Goal: Task Accomplishment & Management: Manage account settings

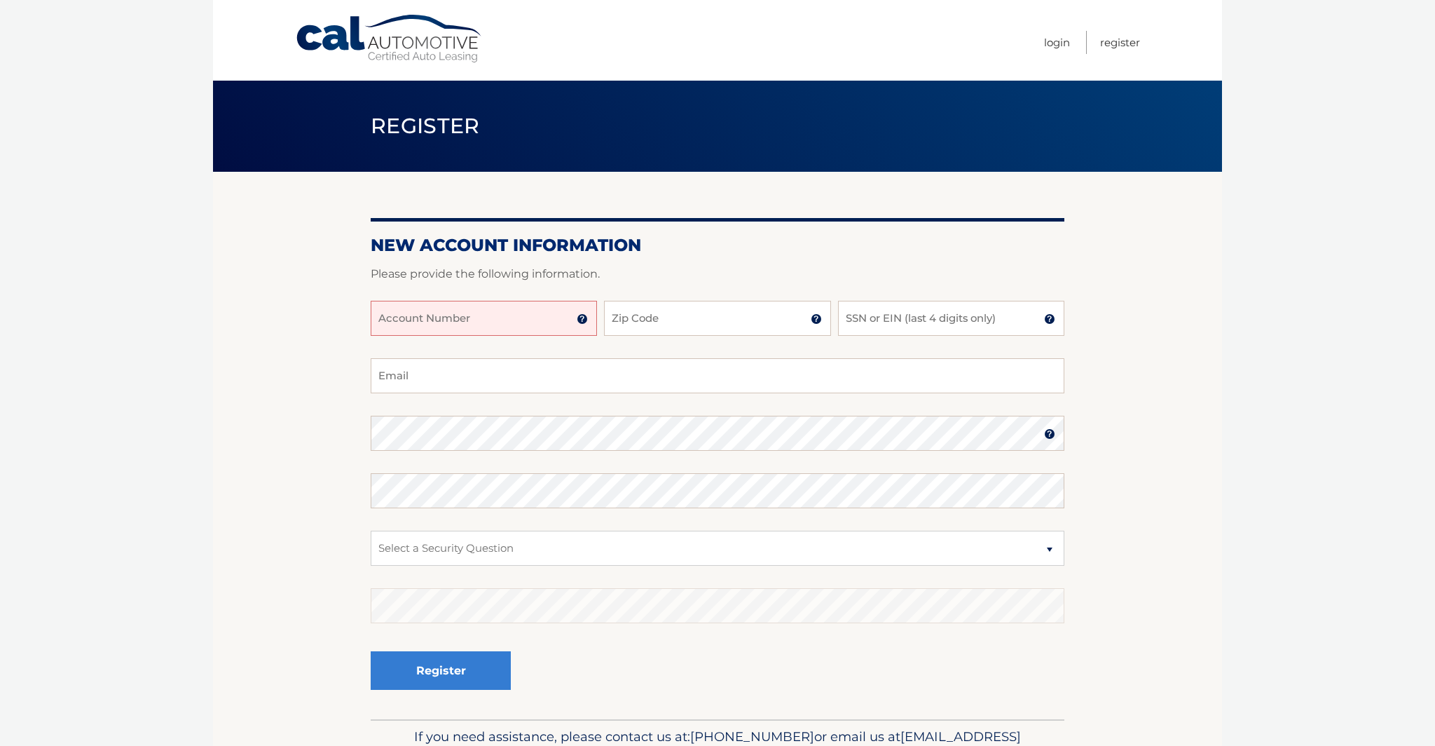
click at [534, 317] on input "Account Number" at bounding box center [484, 318] width 226 height 35
type input "44456003458"
click at [628, 323] on input "Zip Code" at bounding box center [717, 318] width 226 height 35
type input "11733"
click at [877, 315] on input "SSN or EIN (last 4 digits only)" at bounding box center [951, 318] width 226 height 35
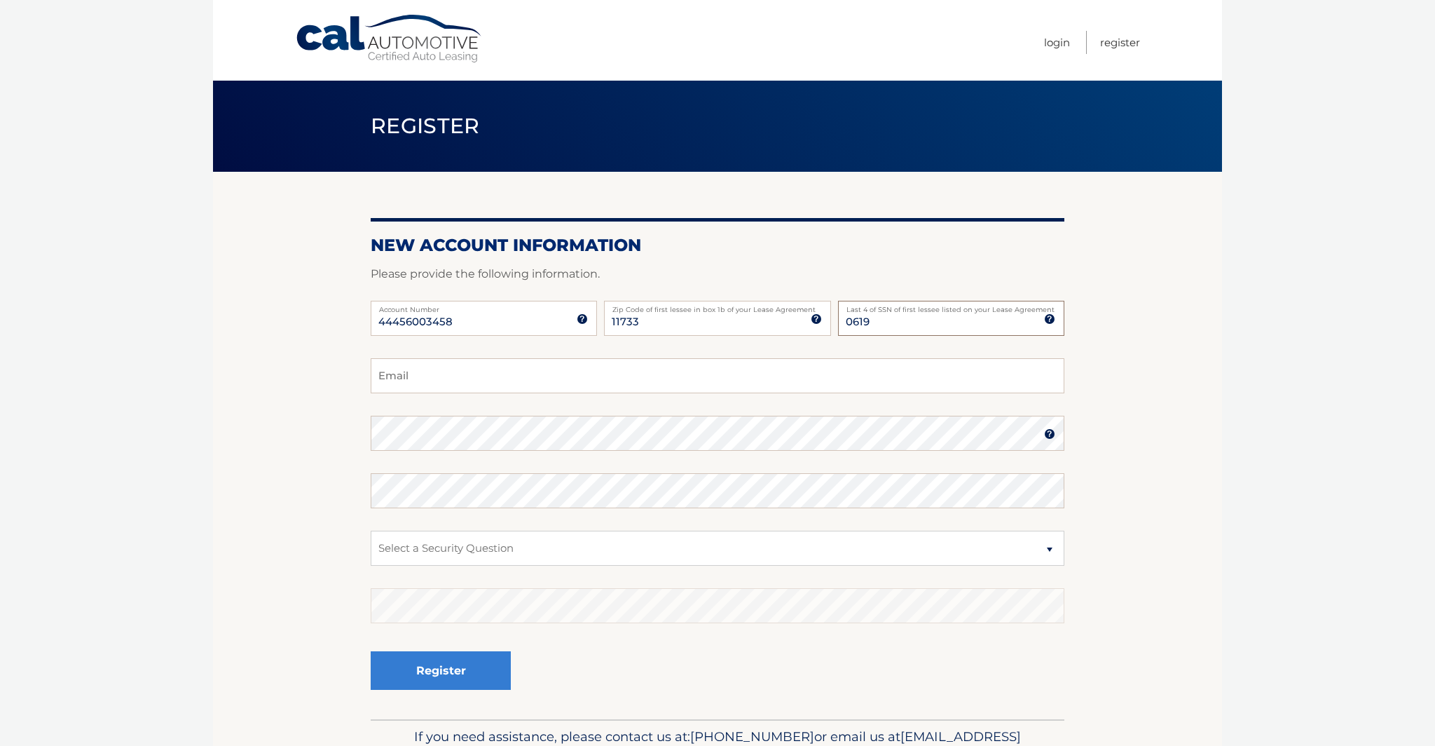
type input "0619"
click at [755, 375] on input "Email" at bounding box center [718, 375] width 694 height 35
type input "dgalink1@gmail.com"
click at [364, 422] on section "New Account Information Please provide the following information. 44456003458 A…" at bounding box center [717, 445] width 1009 height 547
click at [498, 546] on select "Select a Security Question What was the name of your elementary school? What is…" at bounding box center [718, 548] width 694 height 35
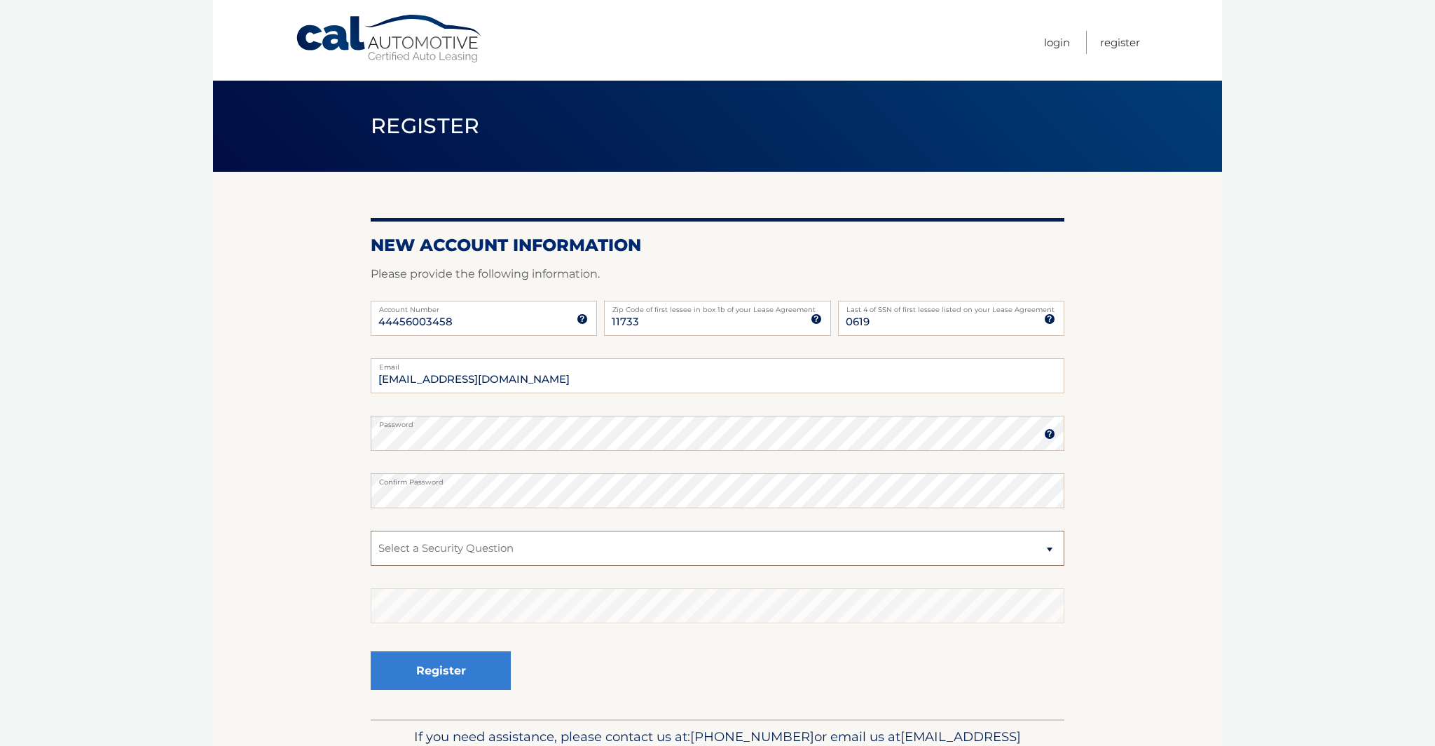
select select "1"
click at [371, 531] on select "Select a Security Question What was the name of your elementary school? What is…" at bounding box center [718, 548] width 694 height 35
click at [472, 657] on button "Register" at bounding box center [441, 670] width 140 height 39
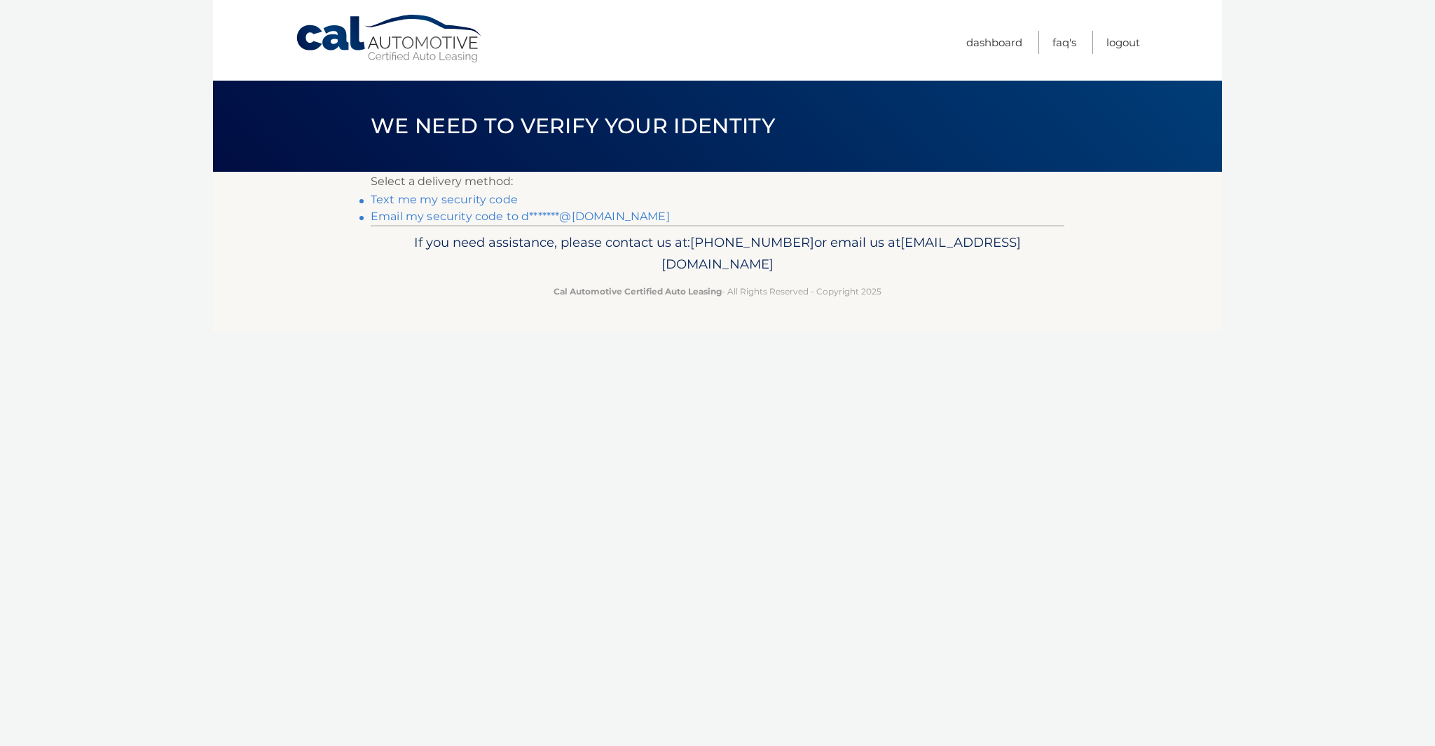
click at [498, 199] on link "Text me my security code" at bounding box center [444, 199] width 147 height 13
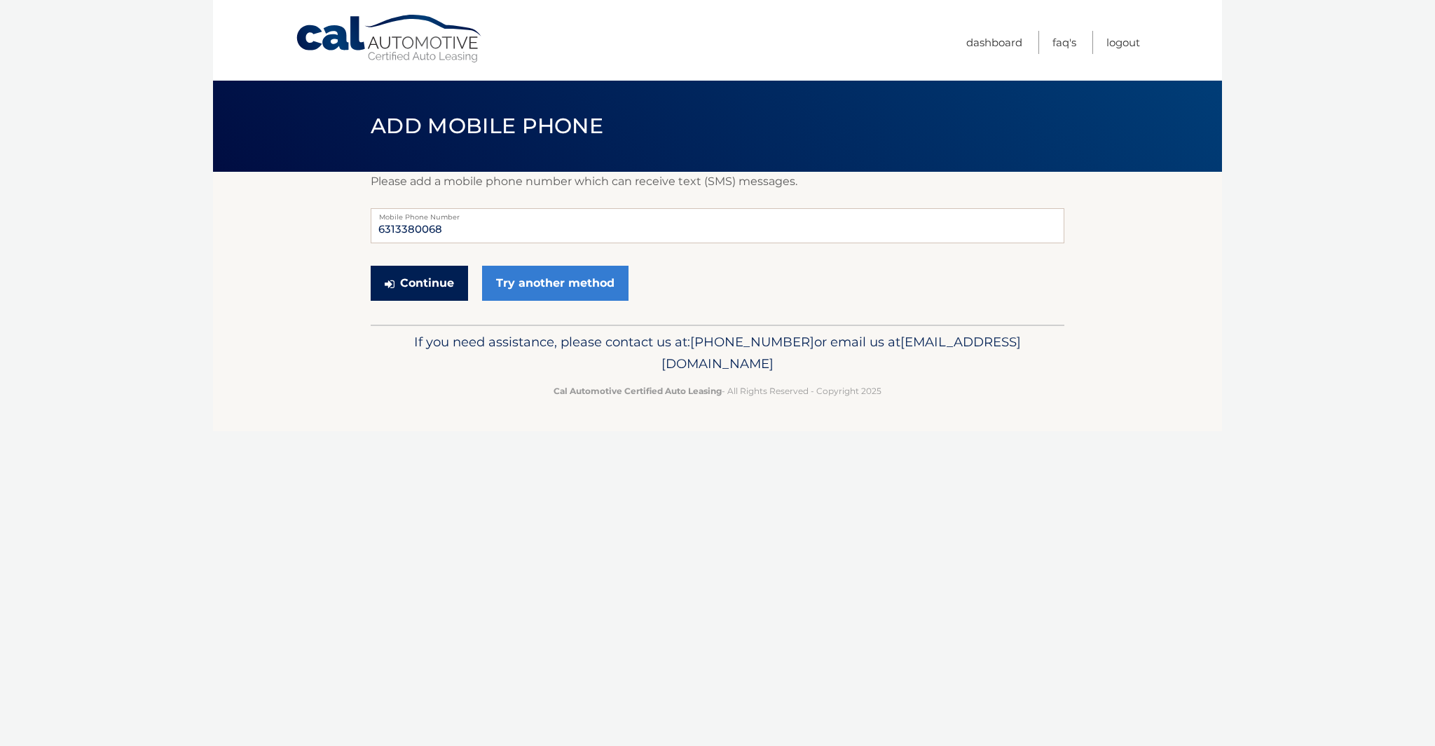
click at [439, 287] on button "Continue" at bounding box center [419, 283] width 97 height 35
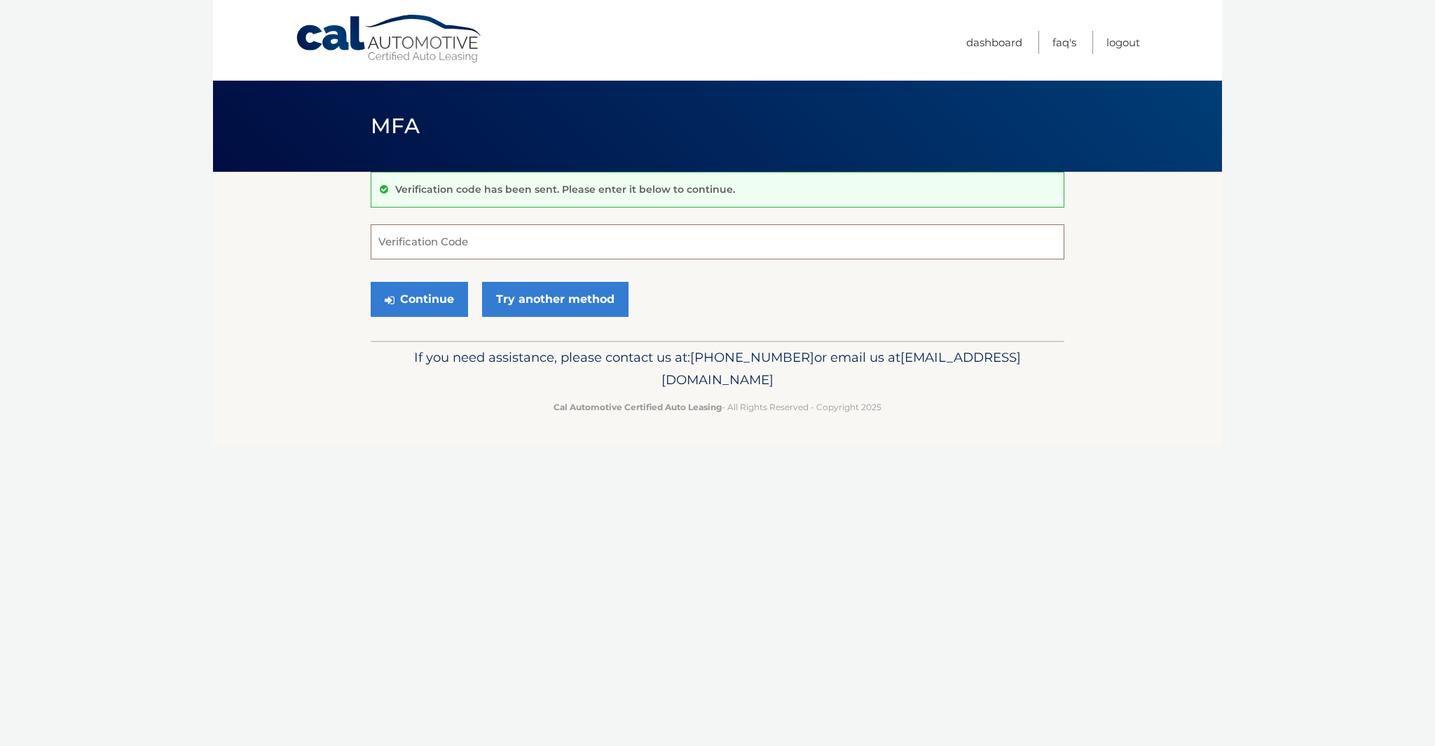
click at [449, 249] on input "Verification Code" at bounding box center [718, 241] width 694 height 35
type input "832486"
click at [465, 299] on button "Continue" at bounding box center [419, 299] width 97 height 35
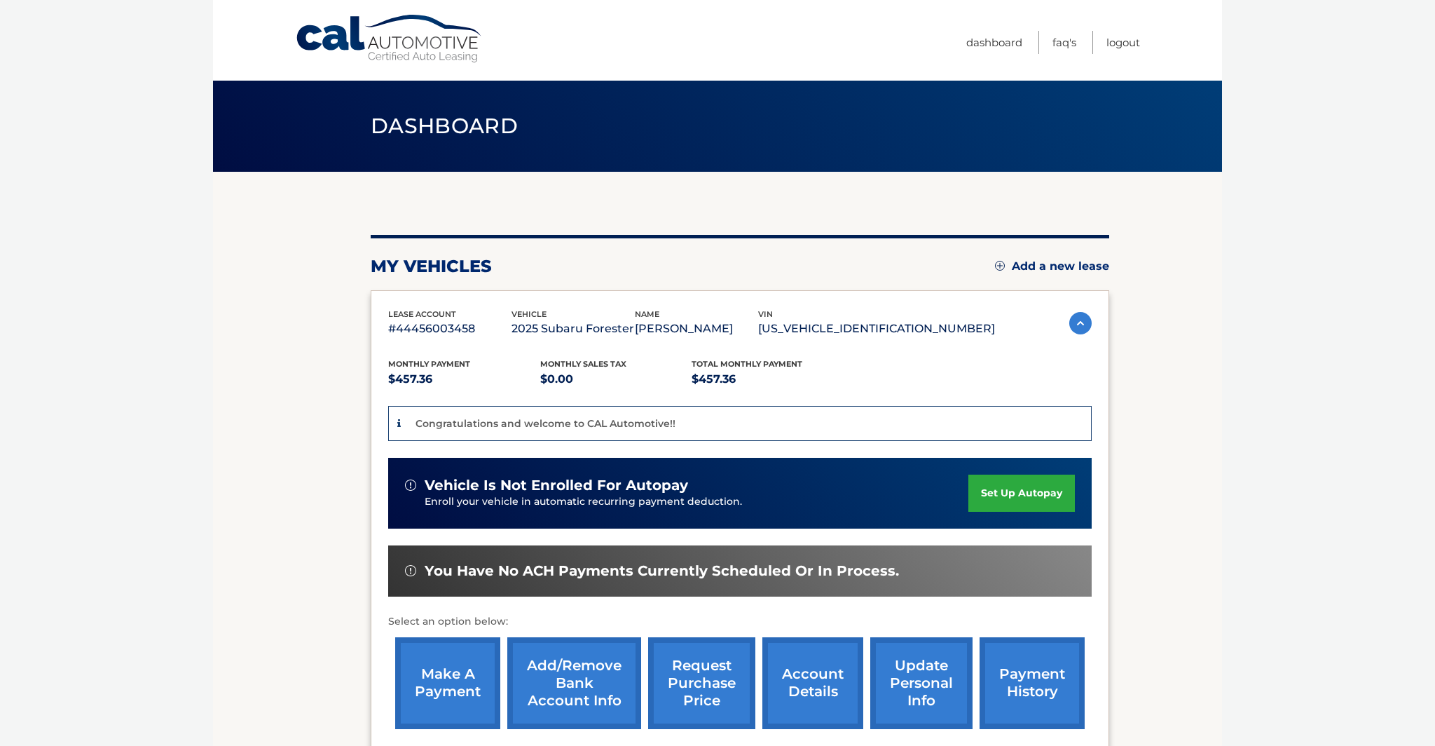
click at [1011, 493] on link "set up autopay" at bounding box center [1021, 492] width 107 height 37
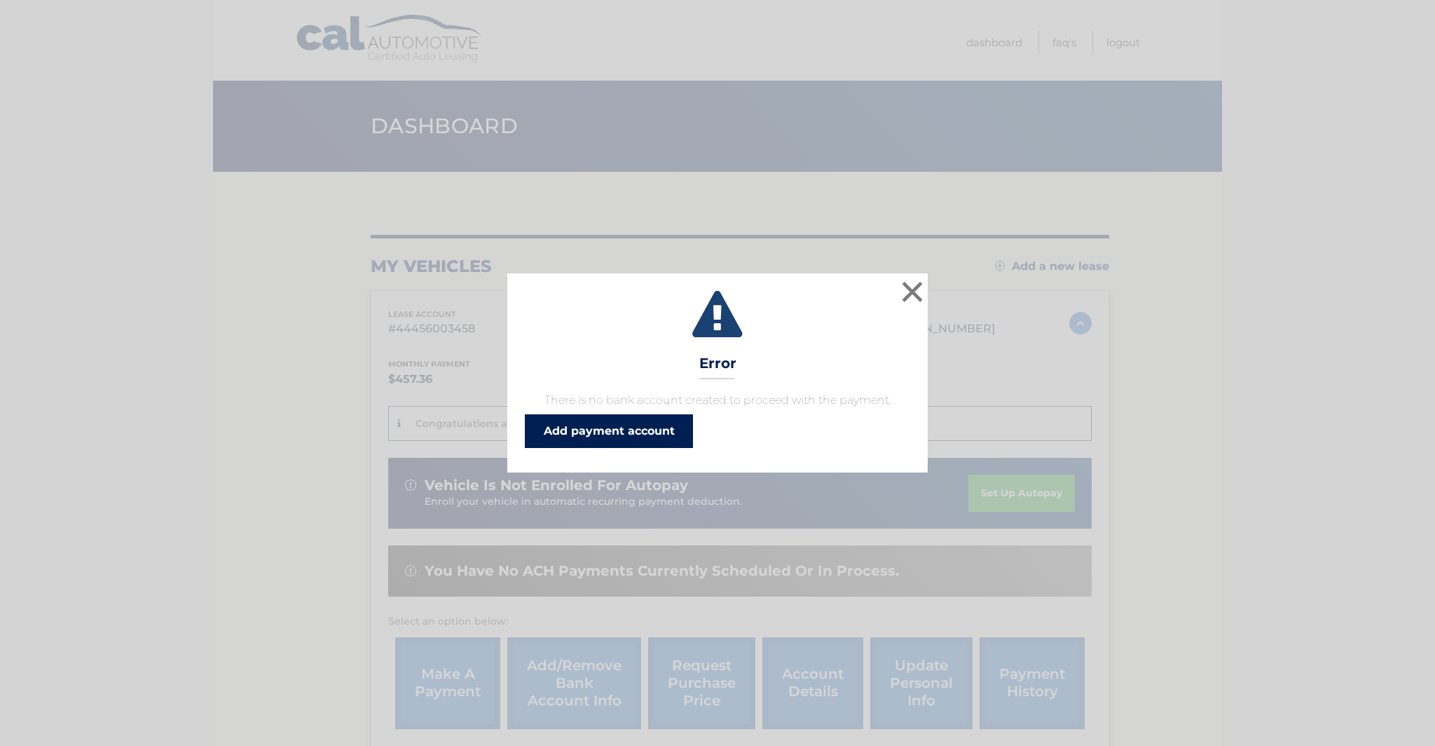
click at [608, 427] on link "Add payment account" at bounding box center [609, 431] width 168 height 34
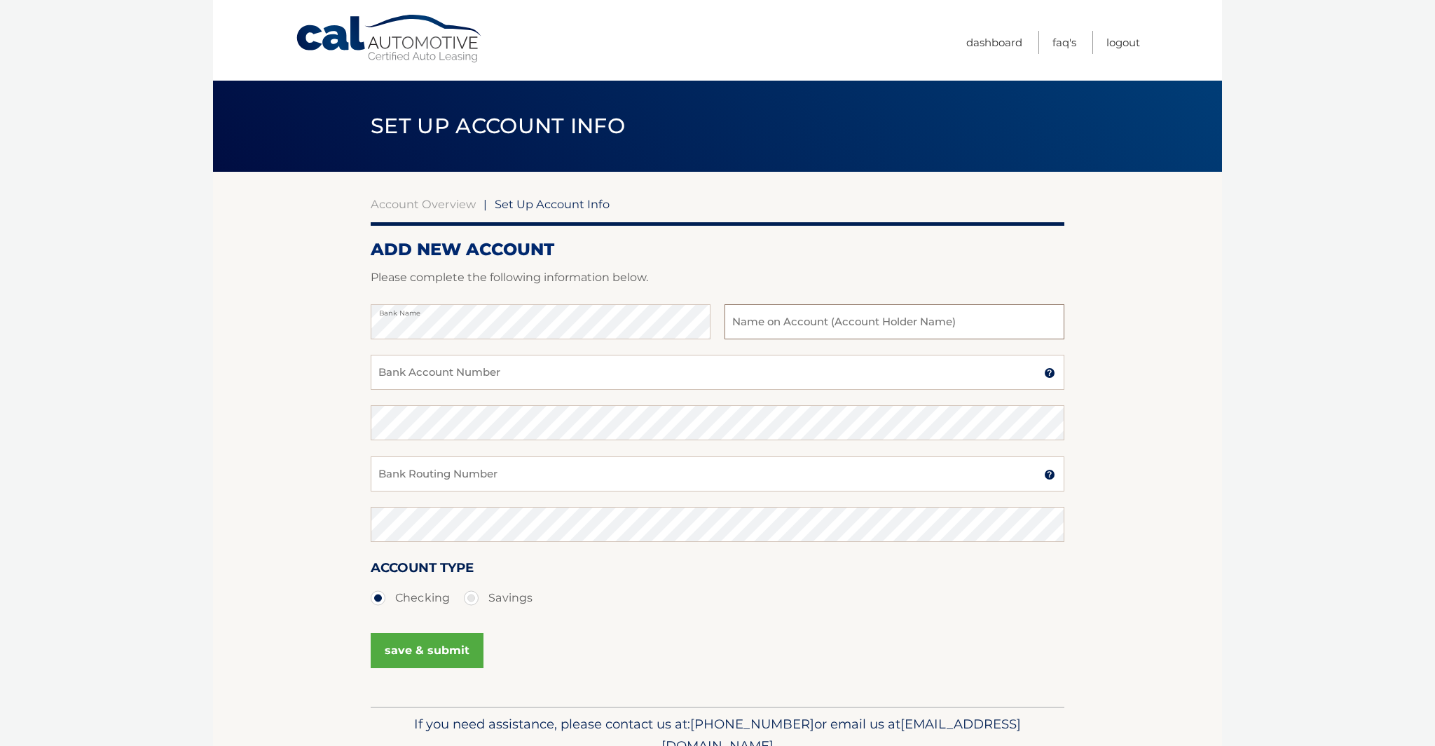
click at [812, 328] on input "text" at bounding box center [895, 321] width 340 height 35
type input "[PERSON_NAME]"
click at [671, 373] on input "Bank Account Number" at bounding box center [718, 372] width 694 height 35
type input "23701061"
click at [592, 470] on input "Bank Routing Number" at bounding box center [718, 473] width 694 height 35
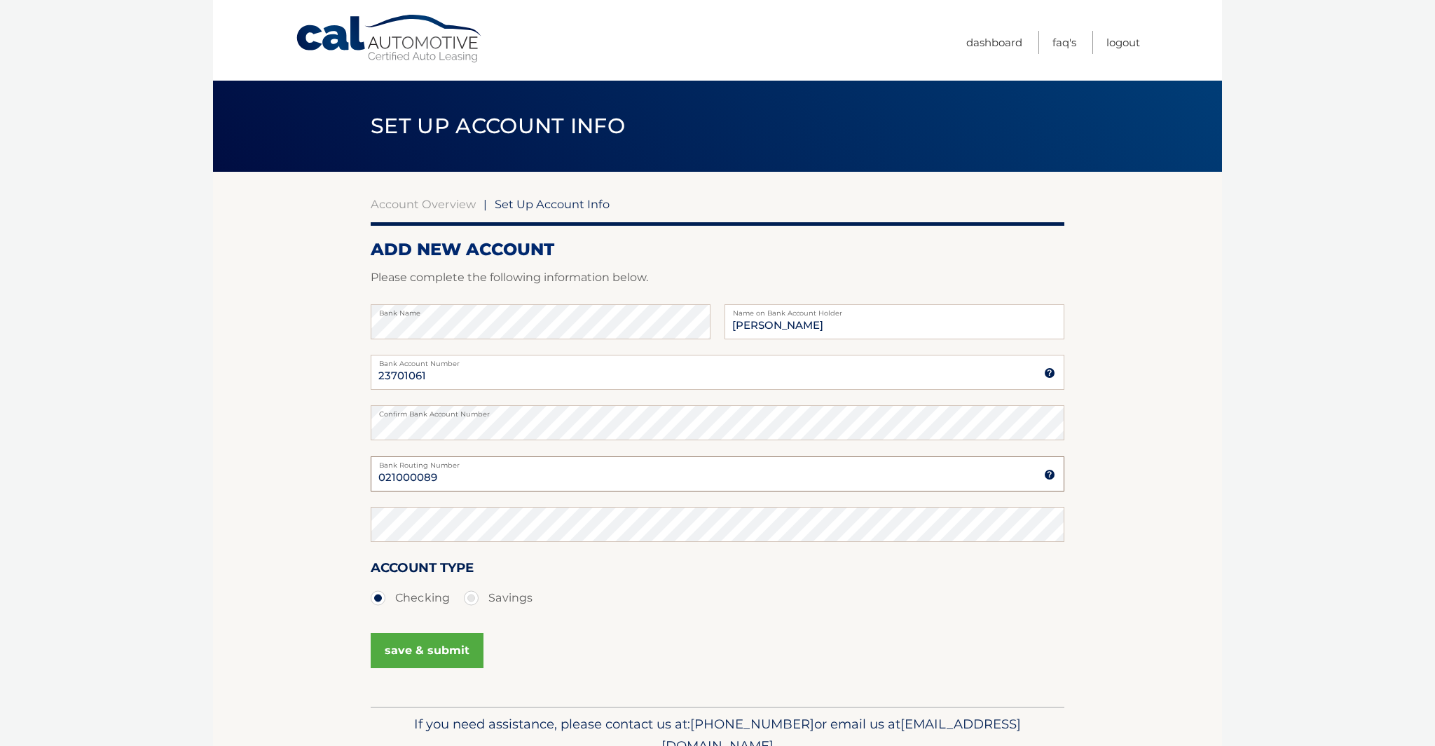
type input "021000089"
click at [416, 645] on button "save & submit" at bounding box center [427, 650] width 113 height 35
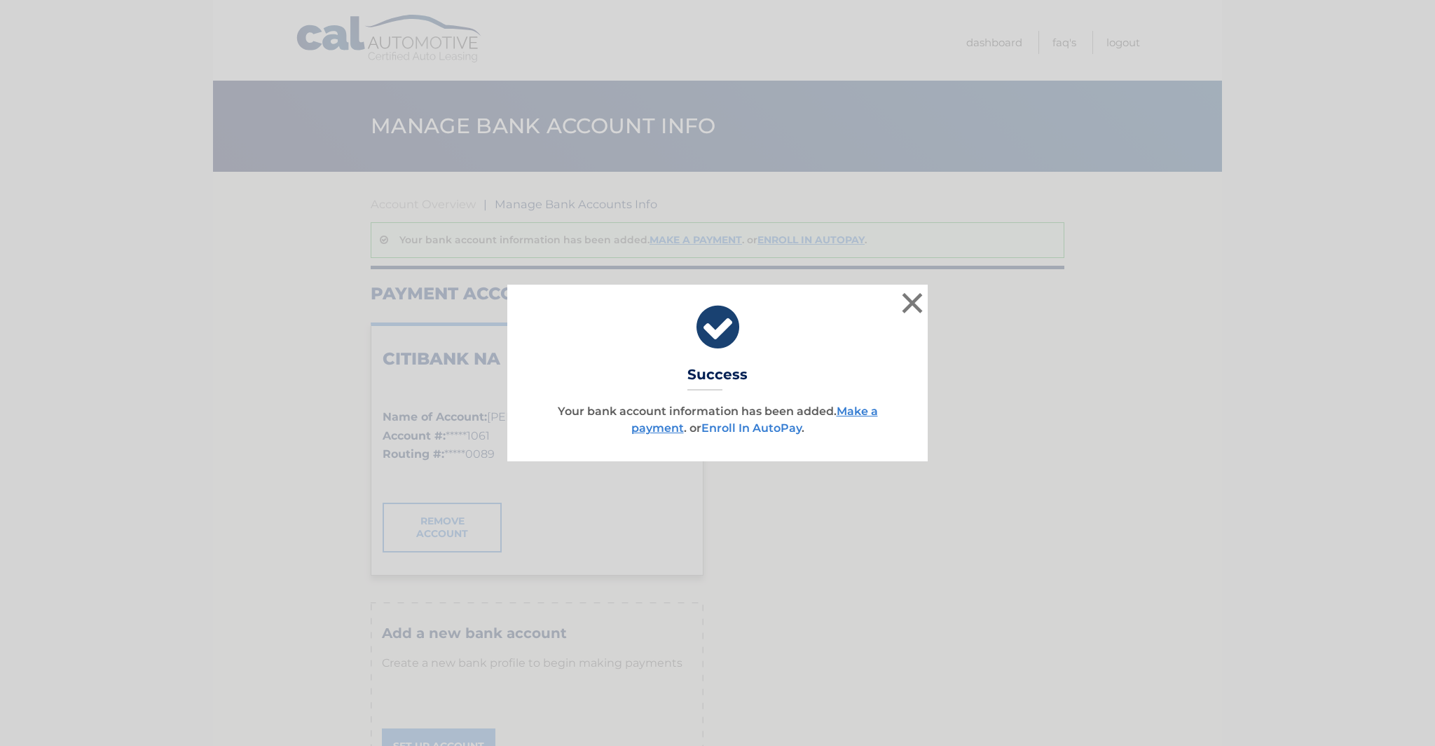
click at [749, 430] on link "Enroll In AutoPay" at bounding box center [751, 427] width 100 height 13
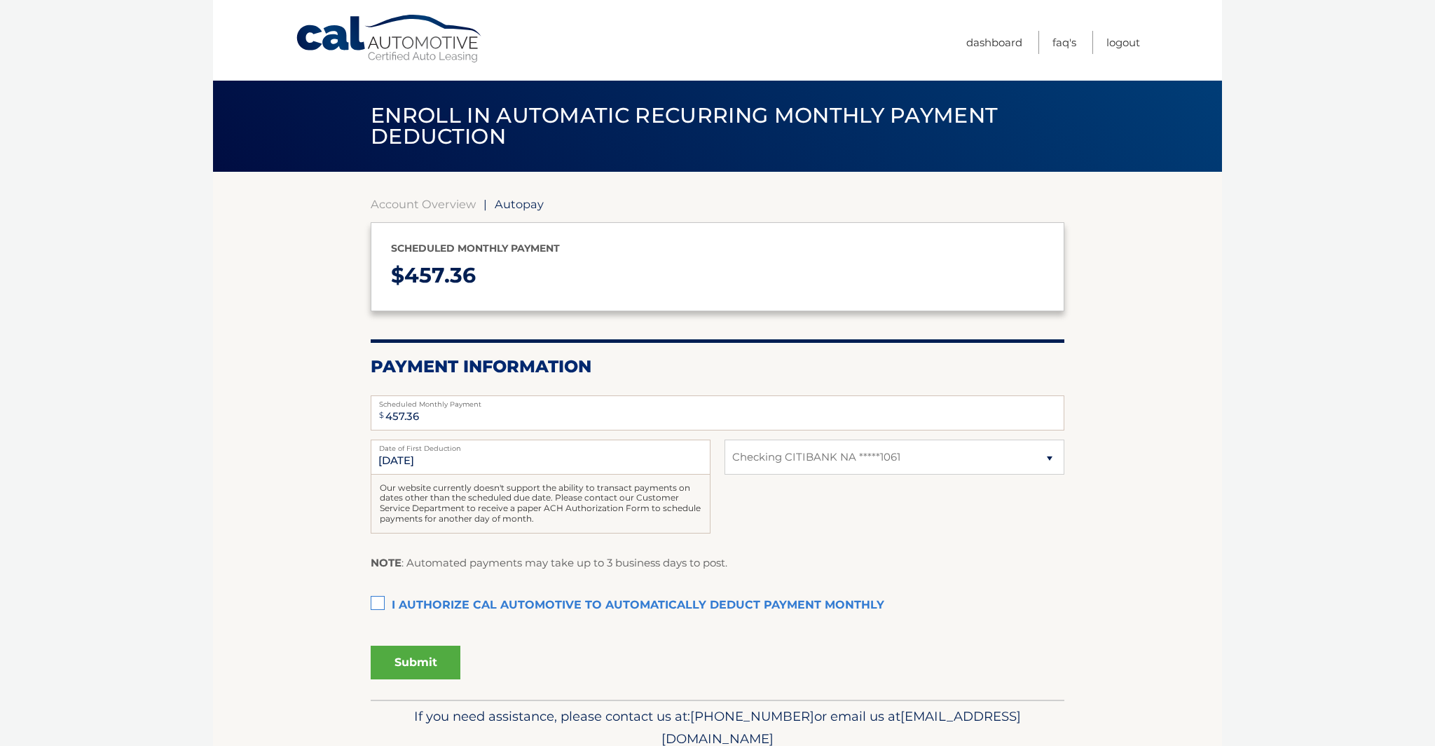
select select "MzcyMzY4NDMtN2NiNC00YmQ2LTljMGUtNmE0YzVjMGMzYmE0"
click at [371, 600] on label "I authorize cal automotive to automatically deduct payment monthly This checkbo…" at bounding box center [718, 605] width 694 height 28
click at [0, 0] on input "I authorize cal automotive to automatically deduct payment monthly This checkbo…" at bounding box center [0, 0] width 0 height 0
click at [418, 659] on button "Submit" at bounding box center [416, 662] width 90 height 34
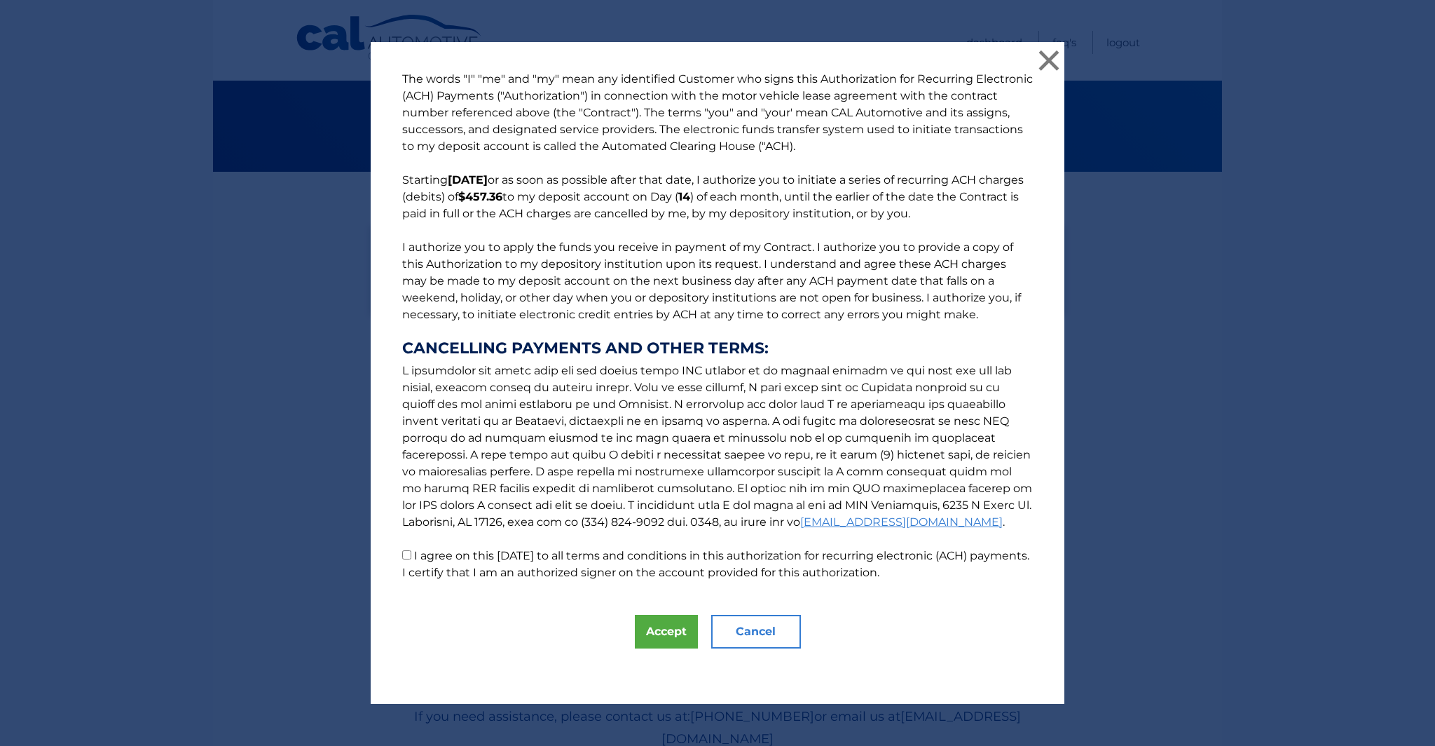
click at [404, 559] on input "I agree on this 09/06/2025 to all terms and conditions in this authorization fo…" at bounding box center [406, 554] width 9 height 9
checkbox input "true"
click at [673, 633] on button "Accept" at bounding box center [666, 632] width 63 height 34
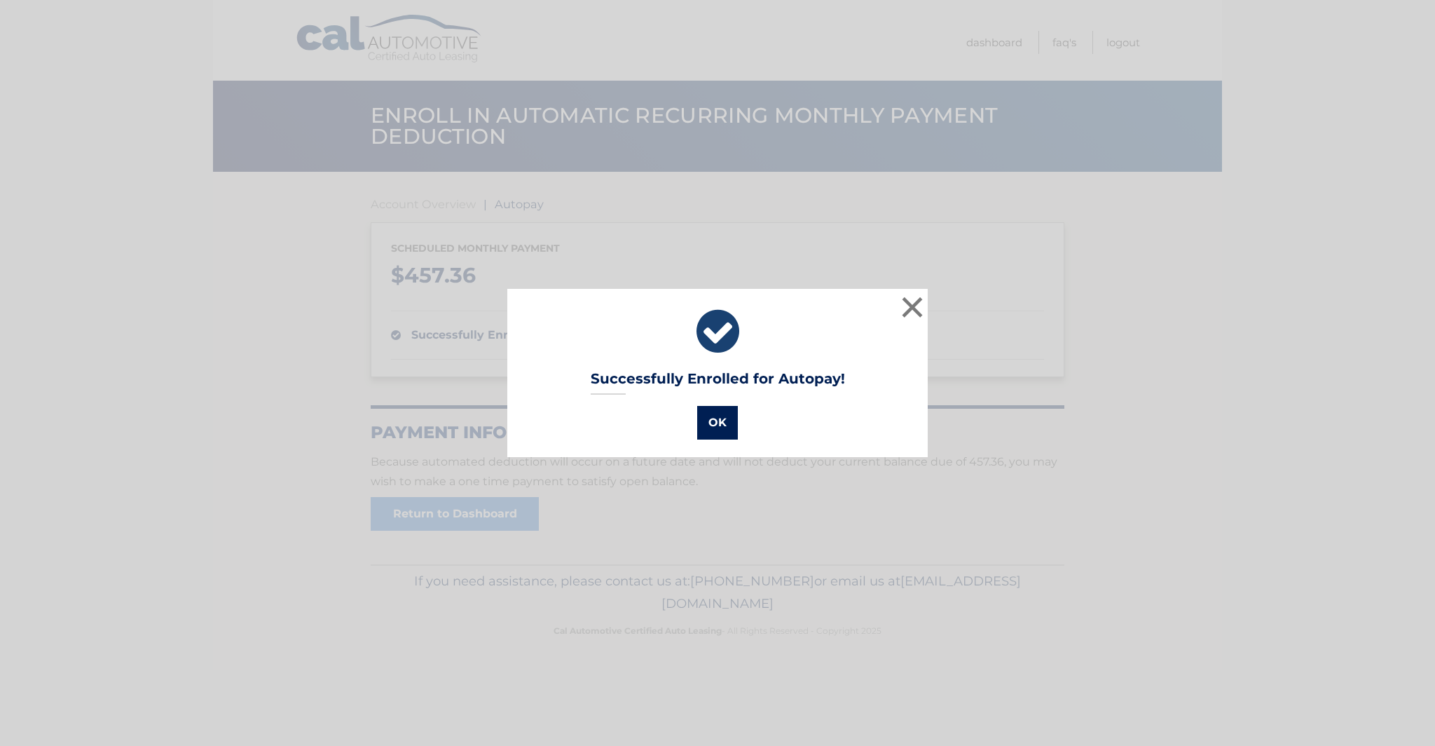
click at [713, 432] on button "OK" at bounding box center [717, 423] width 41 height 34
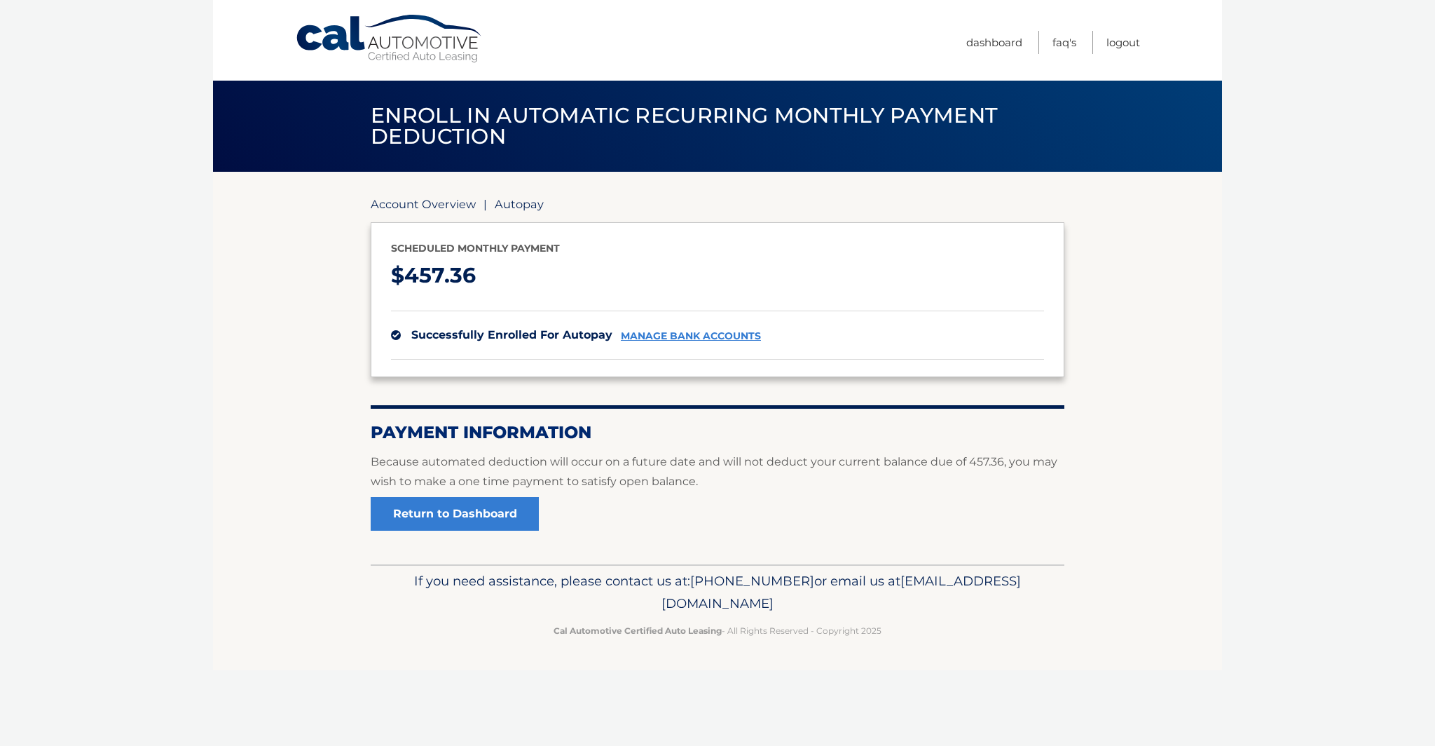
click at [397, 205] on link "Account Overview" at bounding box center [423, 204] width 105 height 14
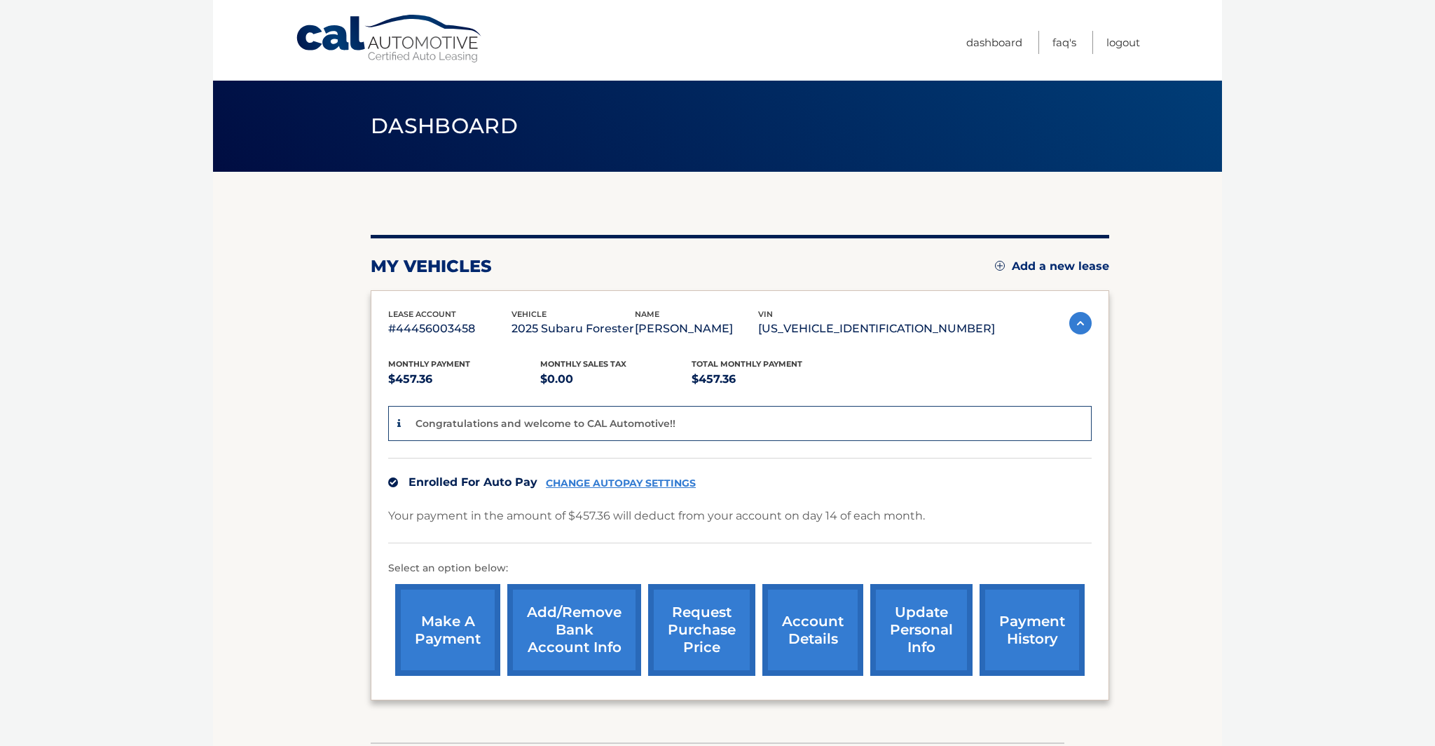
scroll to position [102, 0]
